Goal: Task Accomplishment & Management: Complete application form

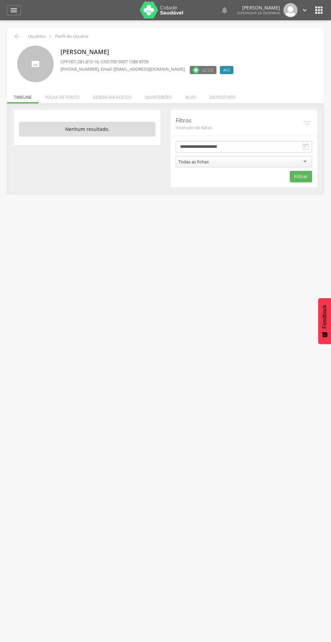
click at [167, 99] on li "Quarteirões" at bounding box center [158, 96] width 41 height 16
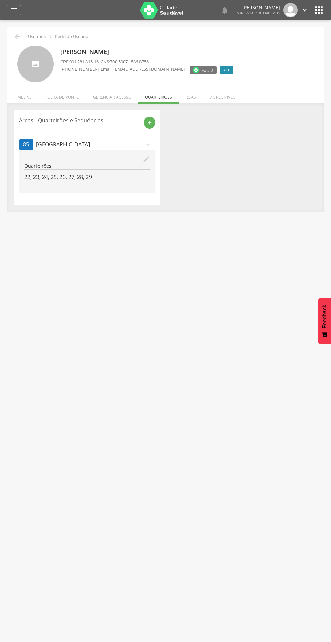
click at [151, 122] on icon "add" at bounding box center [150, 123] width 6 height 6
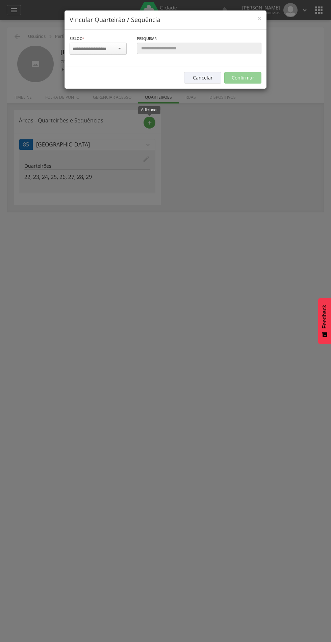
click at [104, 48] on input "select-one" at bounding box center [94, 49] width 43 height 6
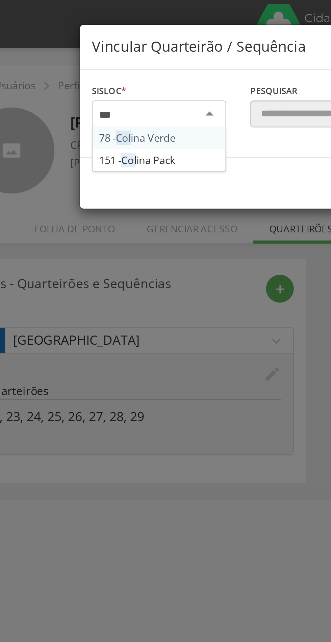
type input "****"
click at [94, 58] on div "Sisloc * 78 - Coli na Verde 151 - Coli na Pack [GEOGRAPHIC_DATA] a localidade" at bounding box center [98, 48] width 67 height 27
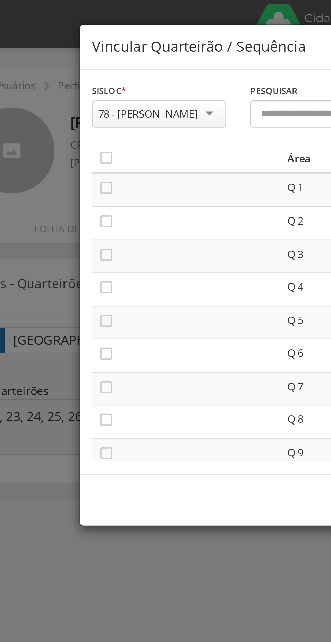
click at [74, 78] on icon "" at bounding box center [75, 79] width 7 height 7
click at [76, 92] on icon "" at bounding box center [75, 94] width 7 height 7
click at [77, 109] on icon "" at bounding box center [75, 108] width 7 height 7
click at [77, 122] on icon "" at bounding box center [75, 122] width 7 height 7
click at [77, 137] on icon "" at bounding box center [75, 136] width 7 height 7
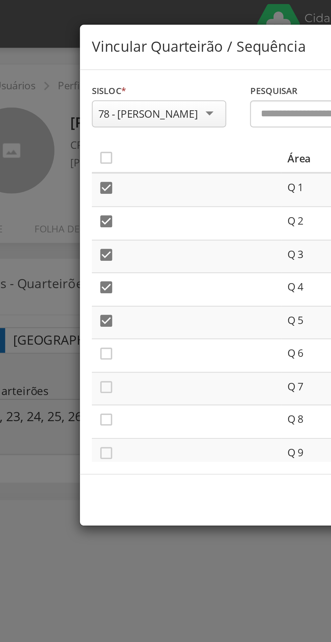
click at [77, 154] on icon "" at bounding box center [75, 150] width 7 height 7
click at [77, 165] on icon "" at bounding box center [75, 164] width 7 height 7
click at [77, 177] on icon "" at bounding box center [75, 178] width 7 height 7
click at [77, 191] on icon "" at bounding box center [75, 192] width 7 height 7
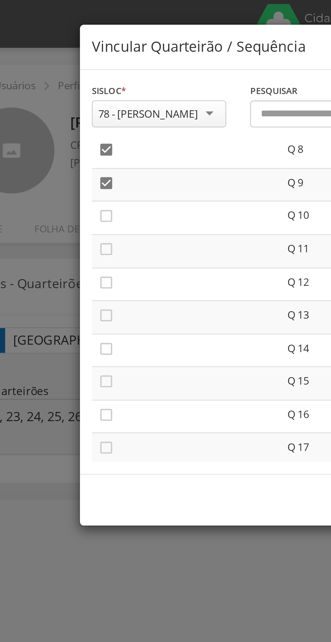
scroll to position [116, 0]
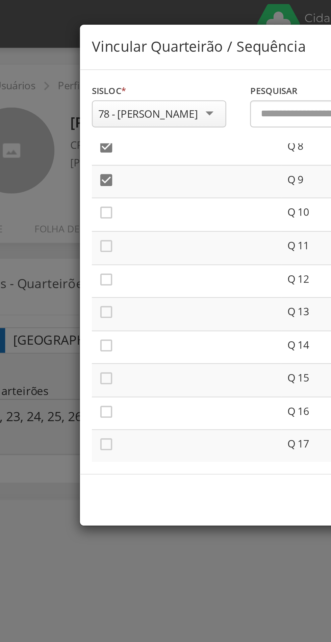
click at [75, 92] on icon "" at bounding box center [75, 90] width 7 height 7
click at [77, 105] on icon "" at bounding box center [75, 104] width 7 height 7
click at [76, 119] on icon "" at bounding box center [75, 118] width 7 height 7
click at [76, 133] on icon "" at bounding box center [75, 132] width 7 height 7
click at [77, 148] on icon "" at bounding box center [75, 146] width 7 height 7
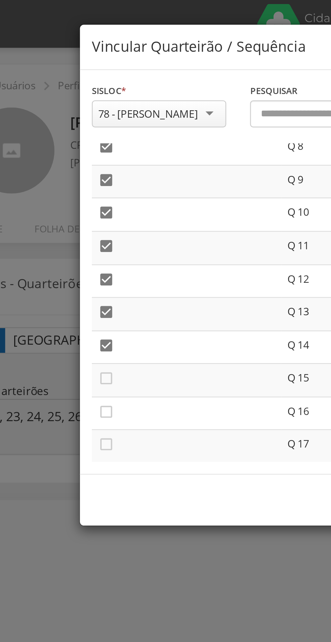
click at [76, 163] on icon "" at bounding box center [75, 160] width 7 height 7
click at [77, 175] on icon "" at bounding box center [75, 174] width 7 height 7
click at [78, 188] on icon "" at bounding box center [75, 188] width 7 height 7
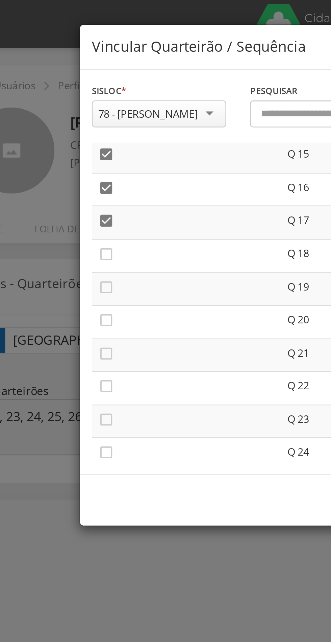
scroll to position [214, 0]
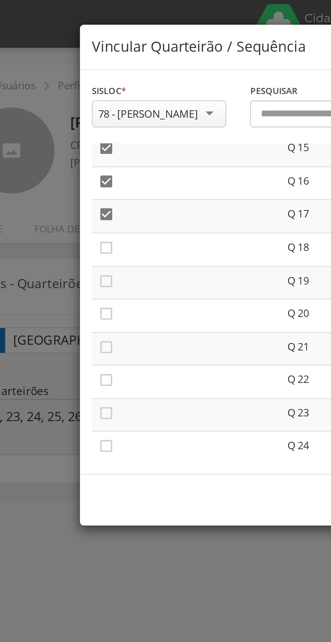
click at [77, 107] on icon "" at bounding box center [75, 105] width 7 height 7
click at [76, 121] on icon "" at bounding box center [75, 119] width 7 height 7
click at [76, 134] on icon "" at bounding box center [75, 133] width 7 height 7
click at [76, 149] on icon "" at bounding box center [75, 147] width 7 height 7
click at [77, 161] on icon "" at bounding box center [75, 161] width 7 height 7
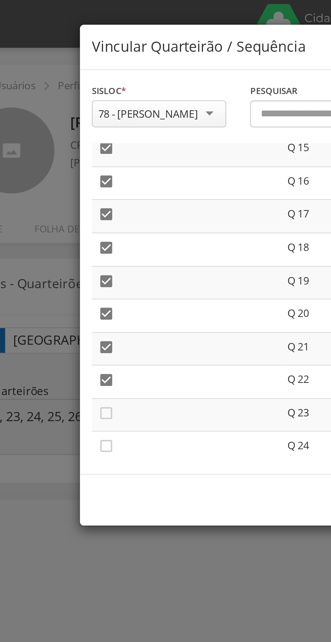
click at [77, 176] on icon "" at bounding box center [75, 175] width 7 height 7
click at [77, 191] on icon "" at bounding box center [75, 189] width 7 height 7
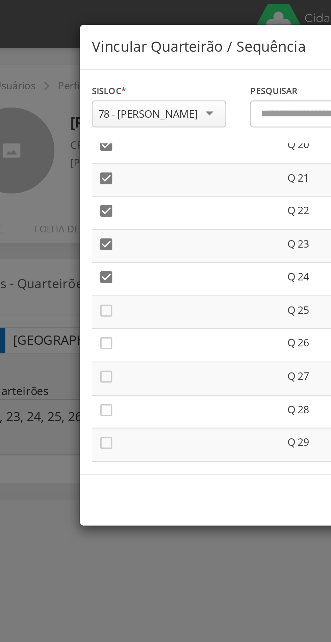
scroll to position [286, 0]
click at [74, 134] on icon "" at bounding box center [75, 131] width 7 height 7
click at [76, 147] on icon "" at bounding box center [75, 145] width 7 height 7
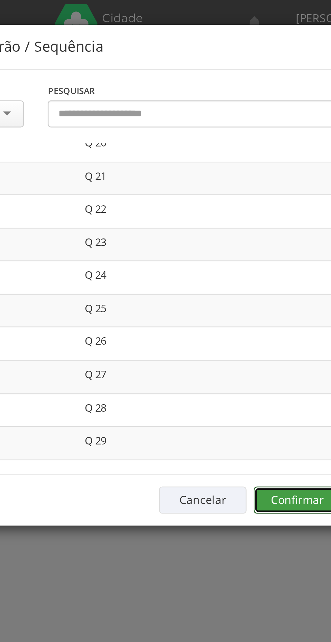
click at [248, 211] on button "Confirmar" at bounding box center [243, 212] width 37 height 11
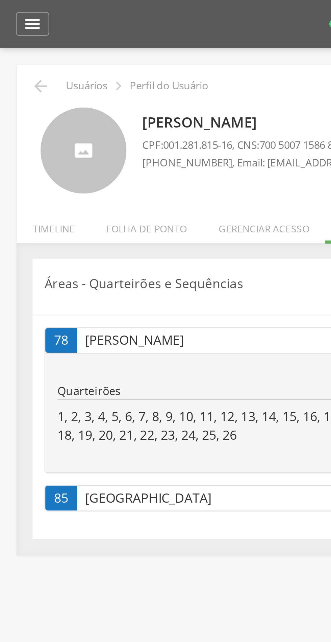
click at [16, 34] on icon "" at bounding box center [17, 36] width 8 height 8
